Goal: Task Accomplishment & Management: Manage account settings

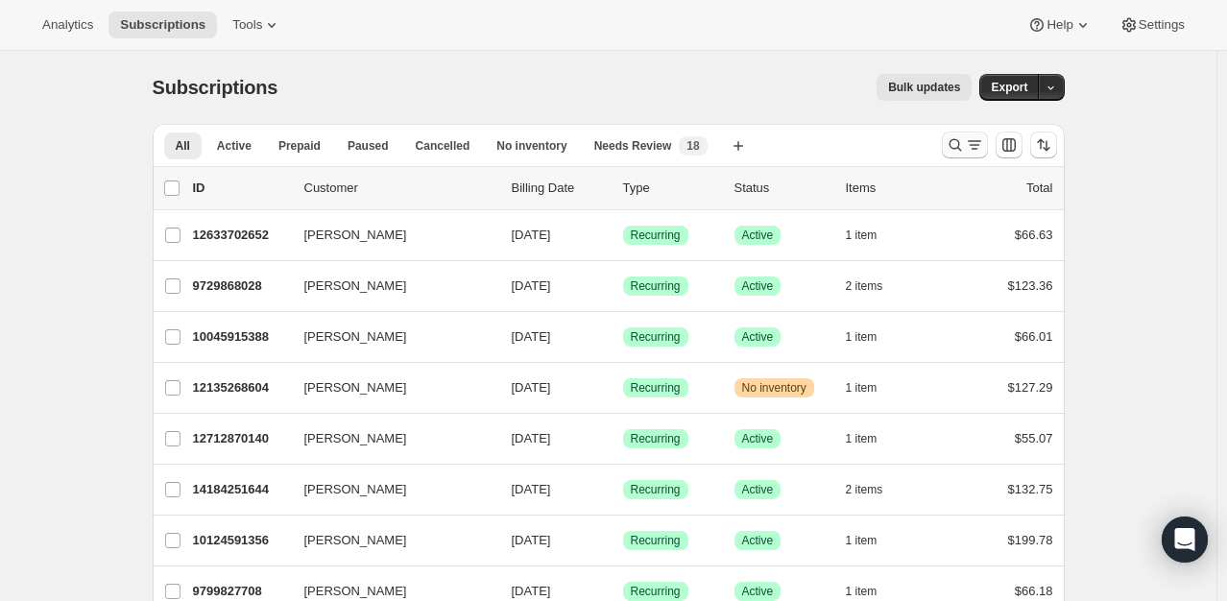
click at [960, 148] on icon "Search and filter results" at bounding box center [955, 144] width 19 height 19
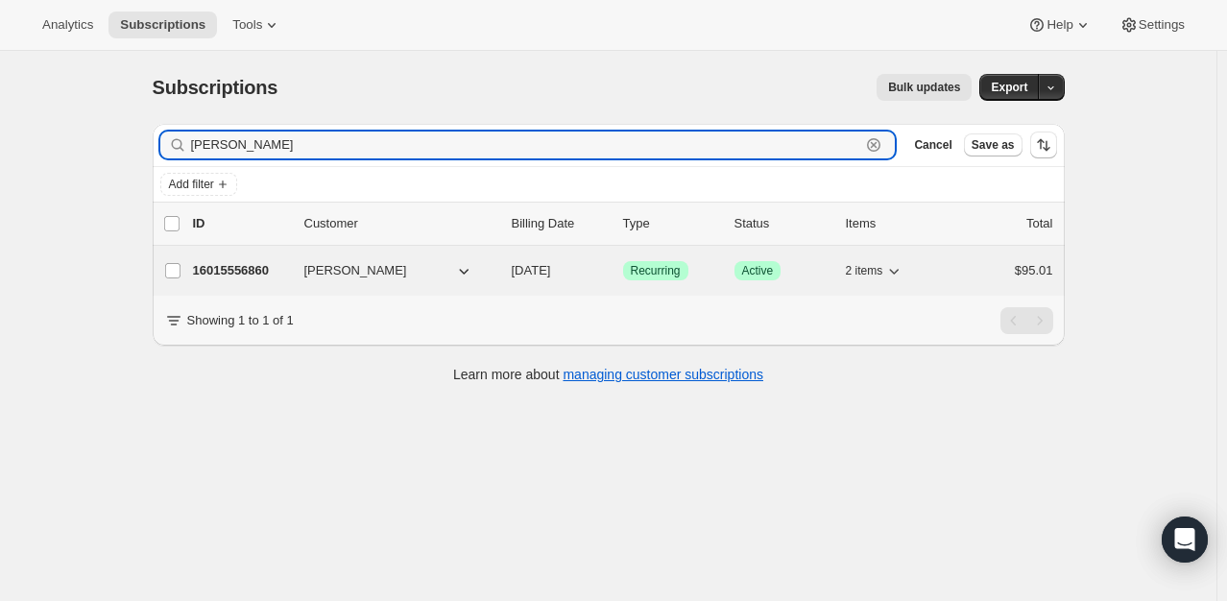
type input "[PERSON_NAME]"
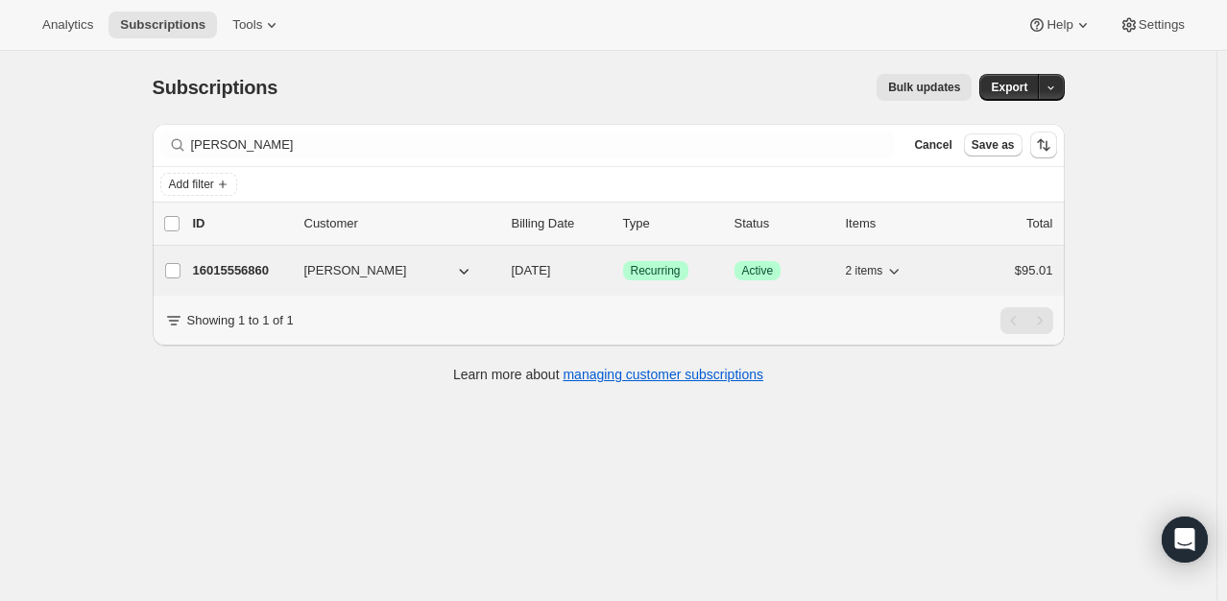
click at [244, 270] on p "16015556860" at bounding box center [241, 270] width 96 height 19
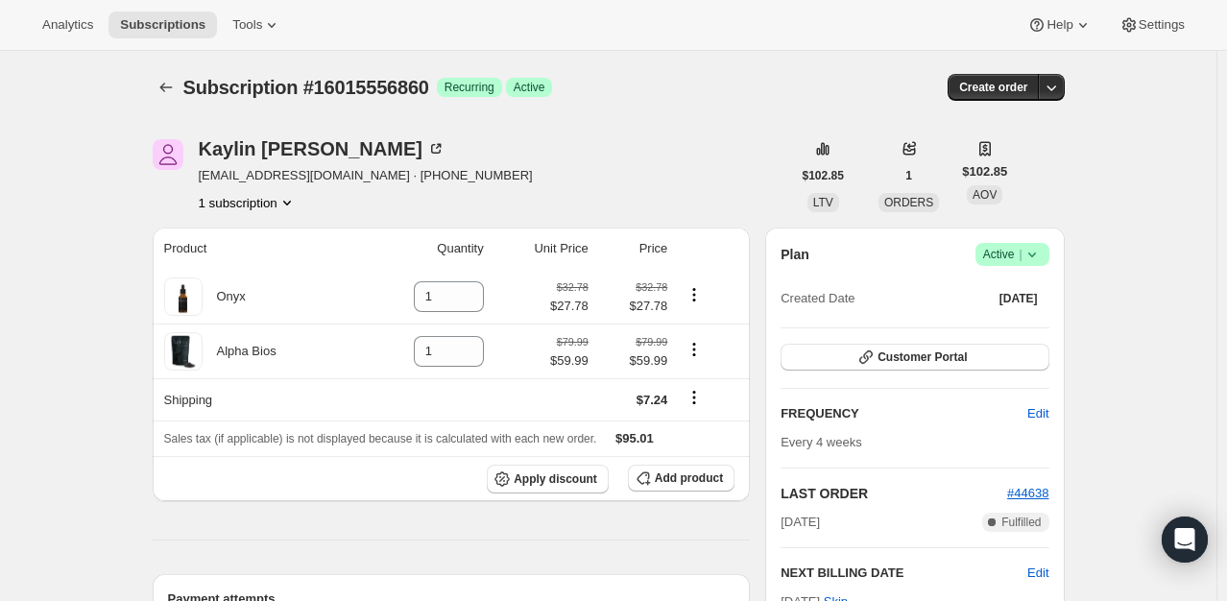
click at [1029, 253] on icon at bounding box center [1032, 254] width 19 height 19
click at [1033, 294] on span "Pause subscription" at bounding box center [1017, 291] width 106 height 14
